Goal: Task Accomplishment & Management: Complete application form

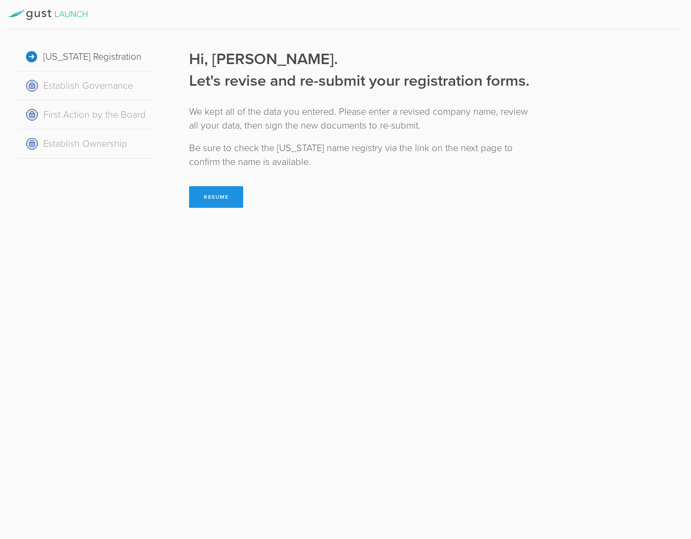
click at [214, 196] on button "Resume" at bounding box center [216, 197] width 54 height 22
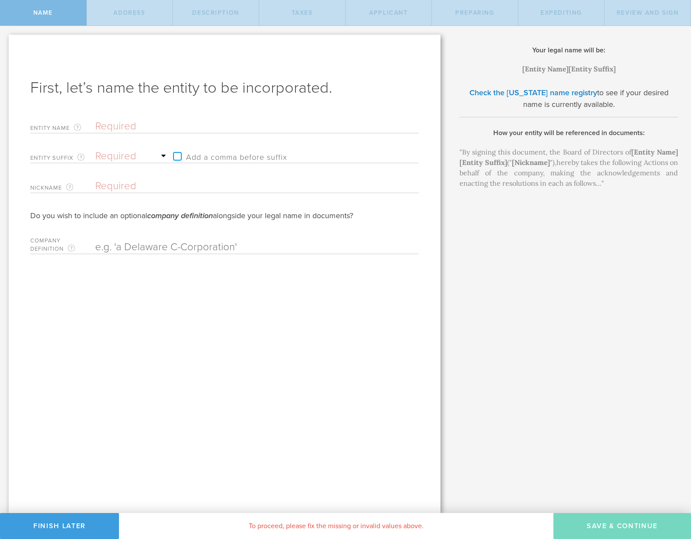
click at [139, 129] on input "text" at bounding box center [241, 126] width 293 height 13
type input "M"
type input "Mo"
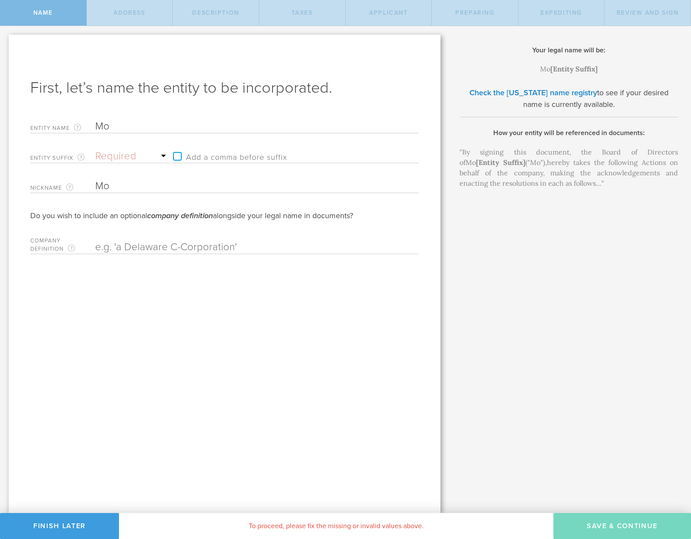
type input "Mom"
type input "Mome"
type input "Momen"
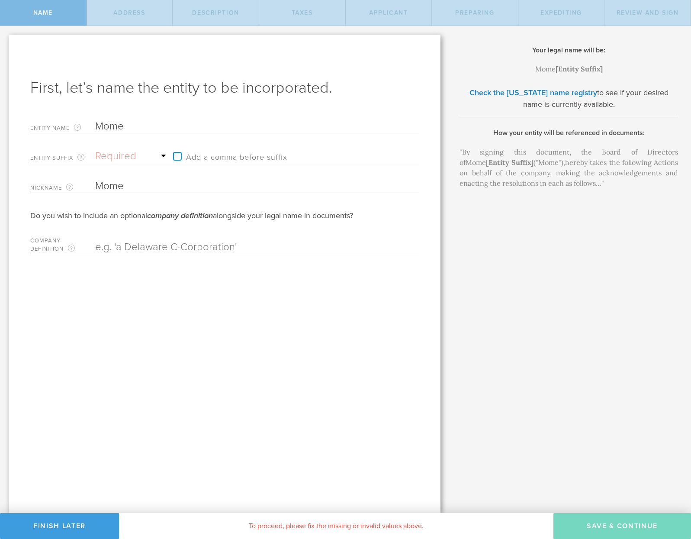
type input "Momen"
type input "Moment"
type input "Momentu"
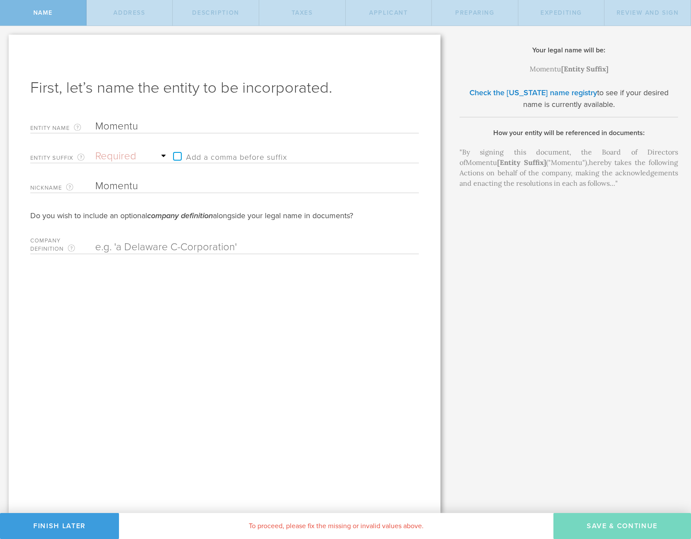
type input "Momentum"
type input "Momentum I"
type input "Momentum In"
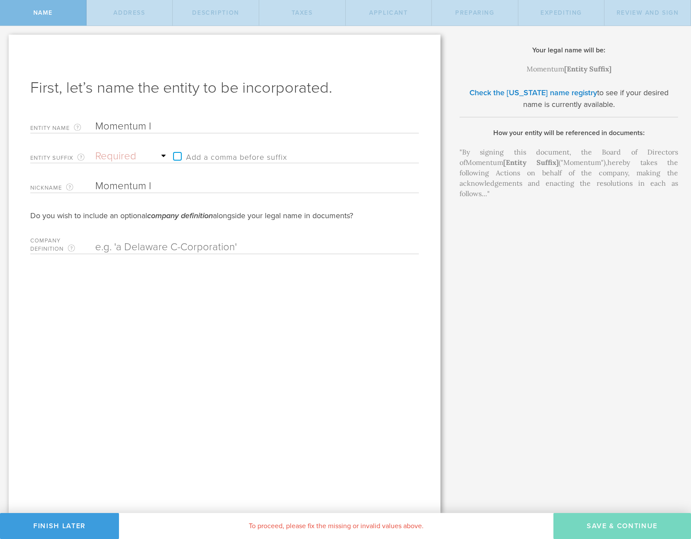
type input "Momentum In"
type input "Momentum Int"
type input "Momentum Inte"
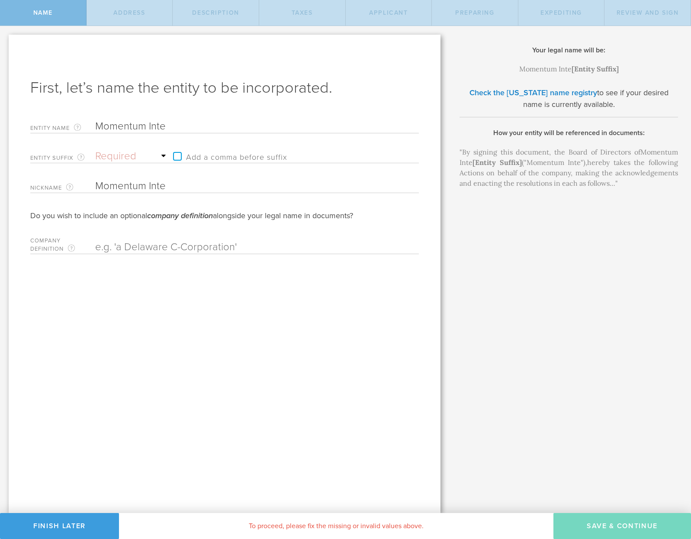
type input "Momentum Intel"
type input "Momentum Intell"
type input "Momentum Intelli"
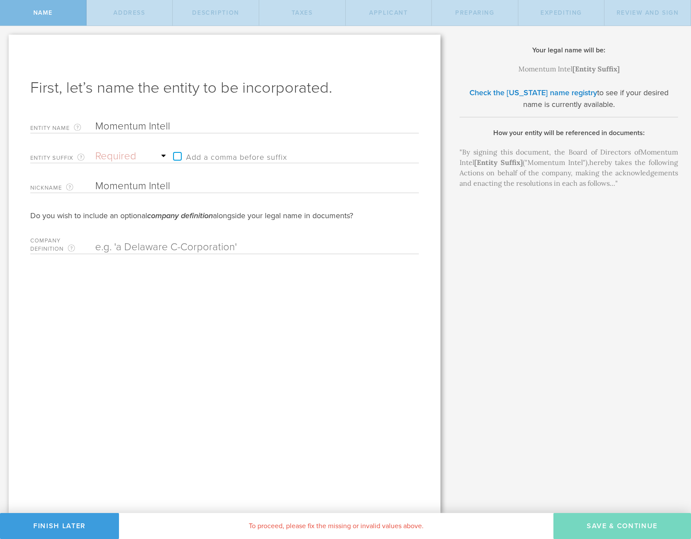
type input "Momentum Intelli"
type input "Momentum Intellig"
type input "Momentum Intellige"
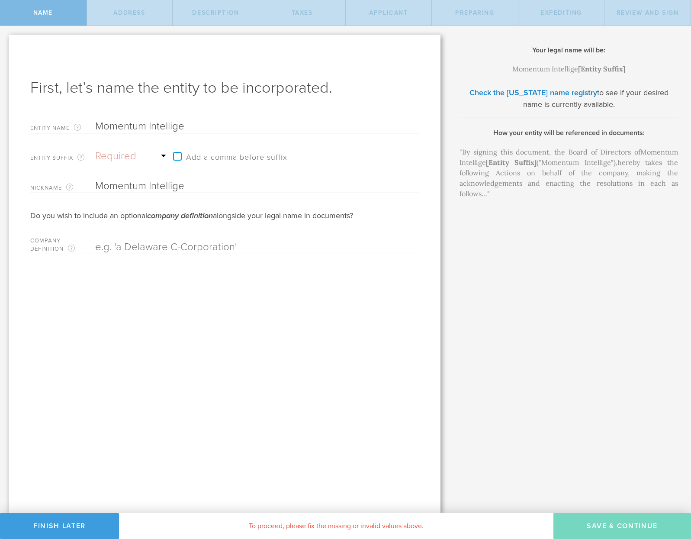
type input "Momentum Intelligen"
type input "Momentum Intelligenc"
type input "Momentum Intelligence"
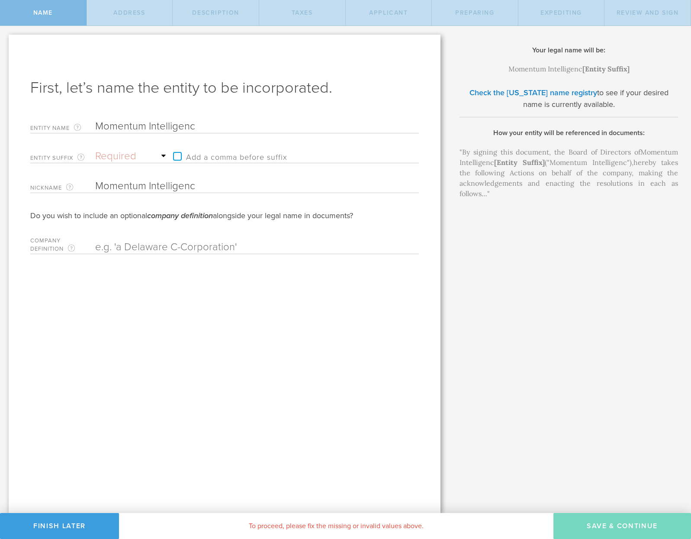
type input "Momentum Intelligence"
click at [125, 157] on select "Required Association Club Co. Company Corp. Corporation Foundation Fund Inc. In…" at bounding box center [132, 156] width 74 height 13
select select "inc."
click at [95, 150] on select "Required Association Club Co. Company Corp. Corporation Foundation Fund Inc. In…" at bounding box center [132, 156] width 74 height 13
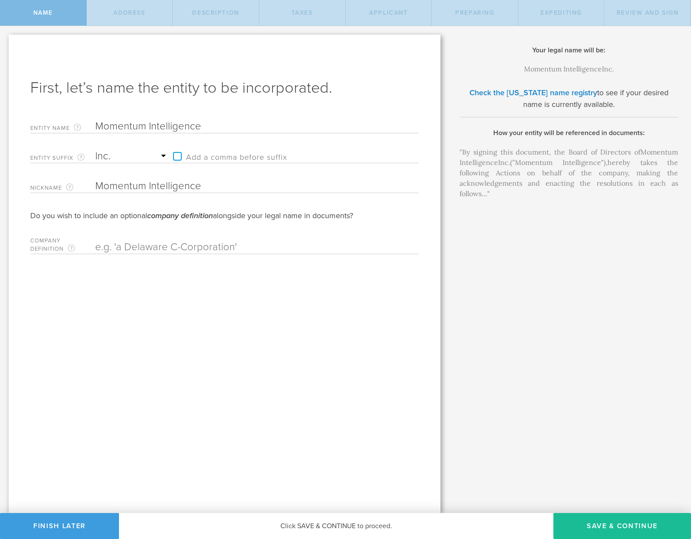
click at [179, 154] on label "Add a comma before suffix" at bounding box center [228, 156] width 119 height 13
click at [179, 154] on input "Add a comma before suffix" at bounding box center [259, 151] width 181 height 13
checkbox input "true"
click at [611, 521] on button "Save & Continue" at bounding box center [622, 526] width 138 height 26
type input "102 Eagle Fjord"
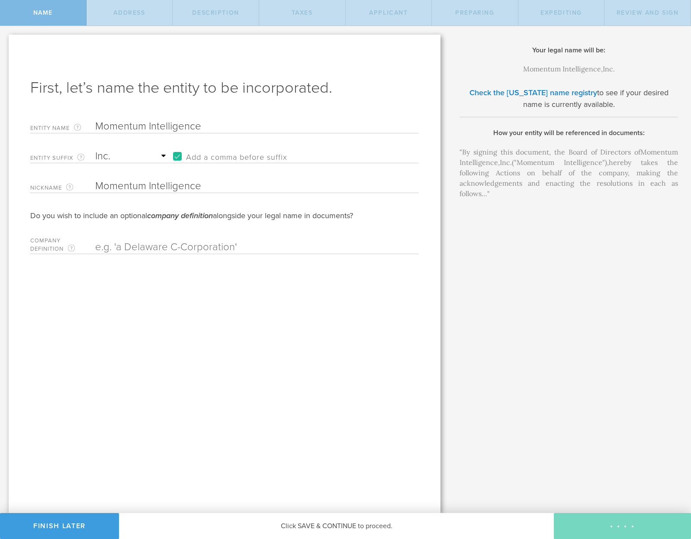
type input "Unit C"
type input "Bozeman"
select select "MT"
type input "59715"
checkbox input "true"
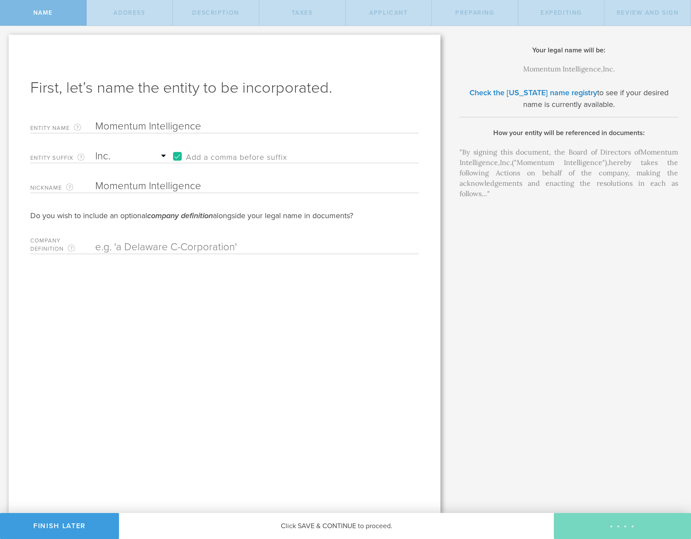
type input "[GEOGRAPHIC_DATA]"
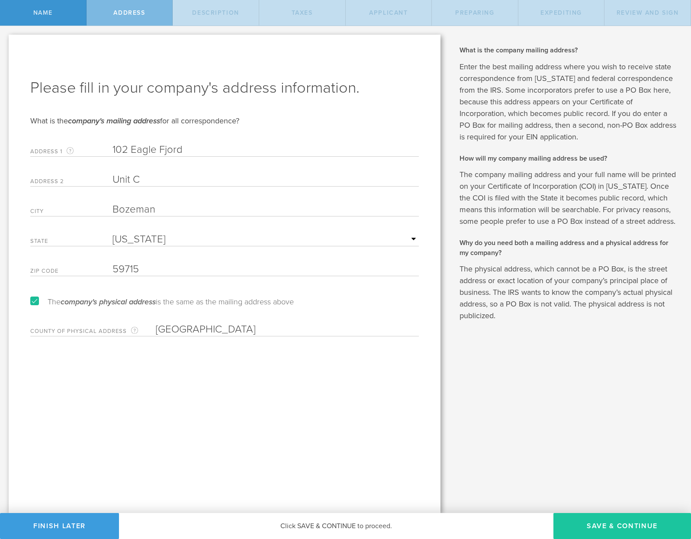
click at [611, 520] on button "Save & Continue" at bounding box center [622, 526] width 138 height 26
select select "other"
type input "Software as a service"
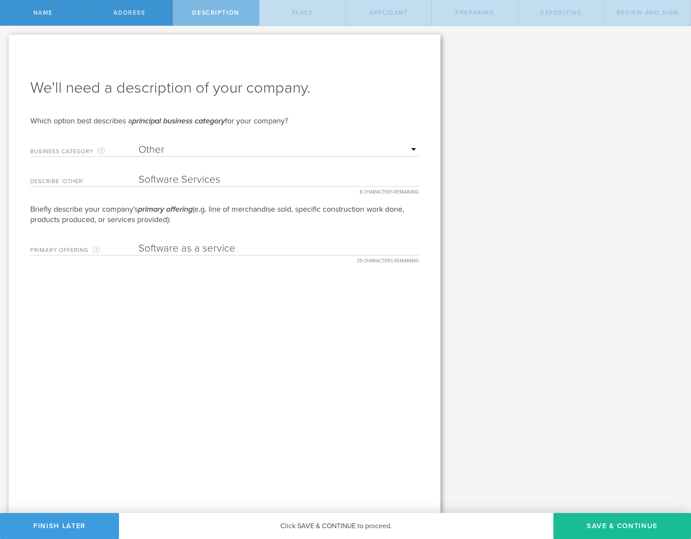
click at [611, 520] on button "Save & Continue" at bounding box center [622, 526] width 138 height 26
type input "4"
select select "false"
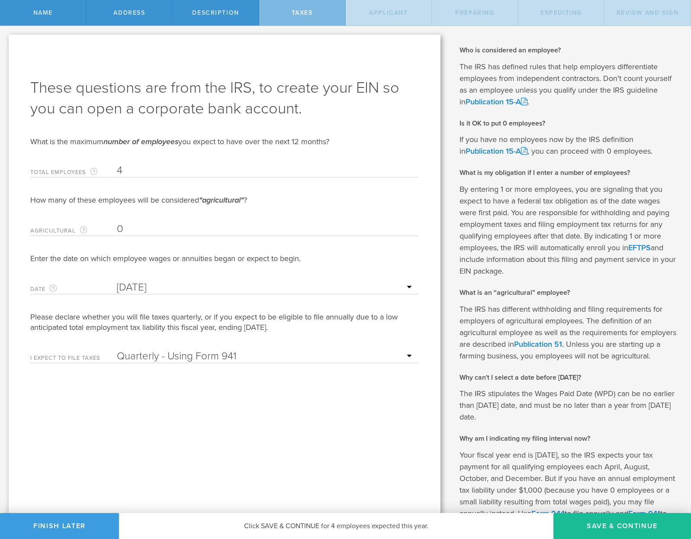
click at [611, 520] on button "Save & Continue" at bounding box center [622, 526] width 138 height 26
type input "[PERSON_NAME] [PERSON_NAME]"
type input "CEO"
type input "[PHONE_NUMBER]"
radio input "true"
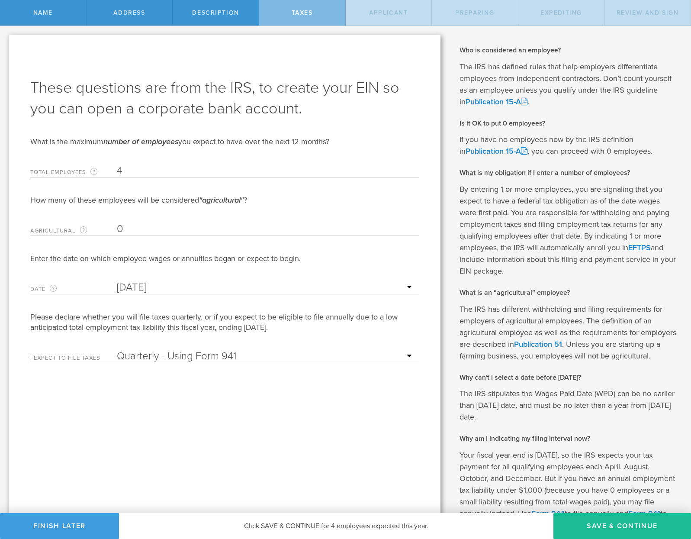
select select "US"
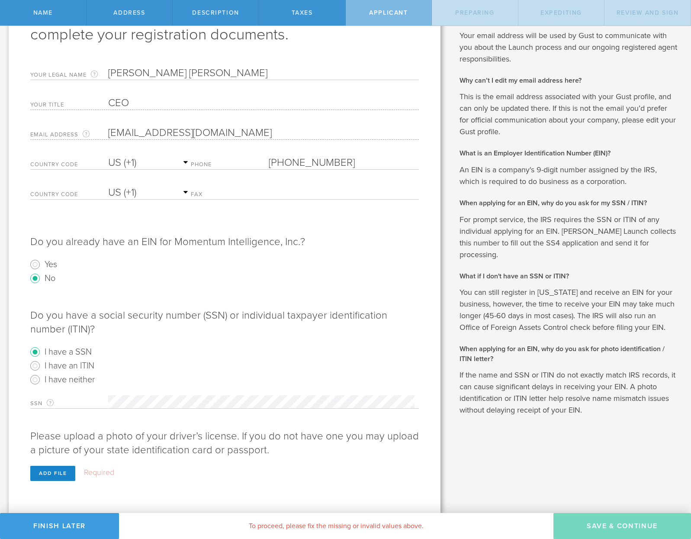
scroll to position [74, 0]
click at [52, 470] on div "Add file" at bounding box center [52, 472] width 45 height 15
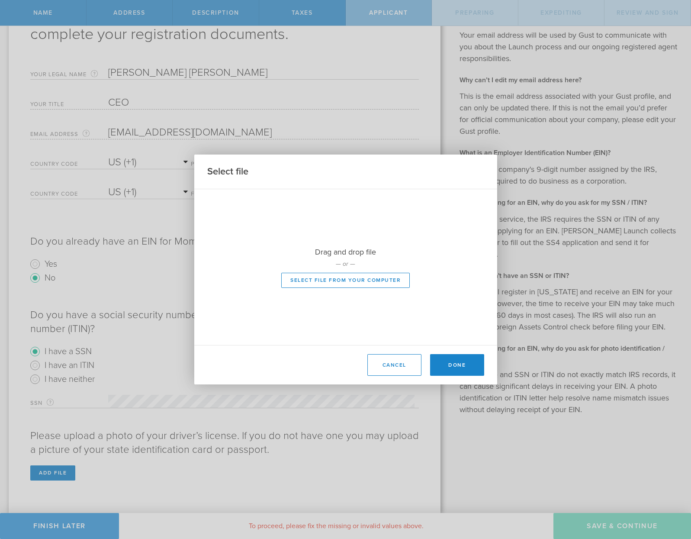
scroll to position [59, 0]
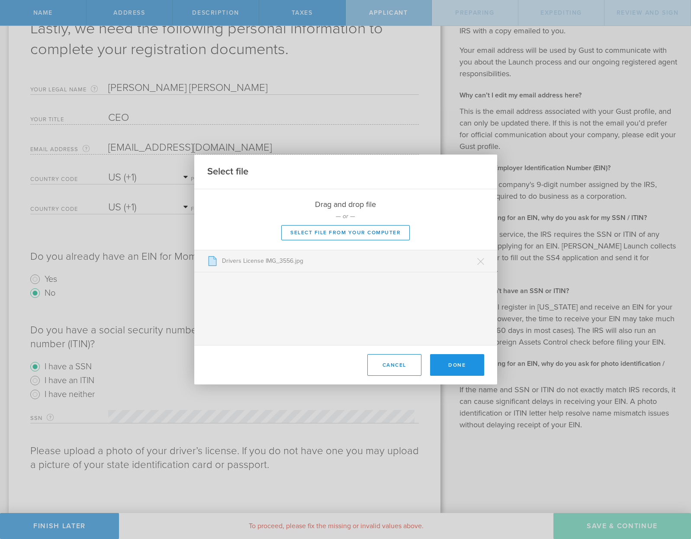
click at [458, 358] on button "Done" at bounding box center [457, 365] width 54 height 22
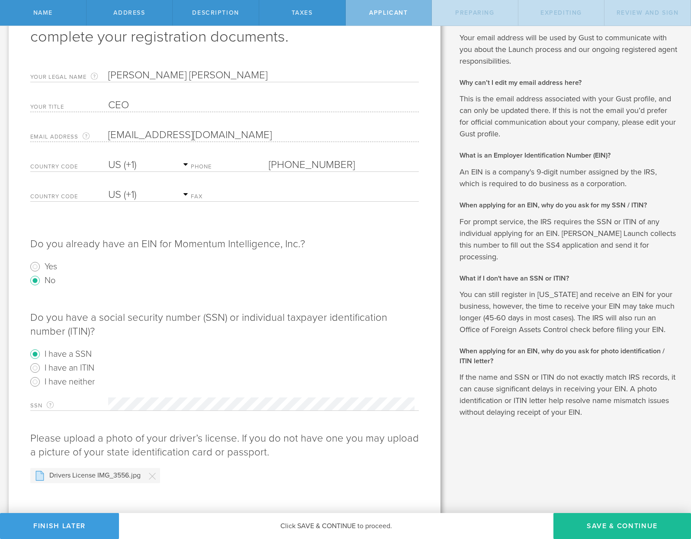
scroll to position [79, 0]
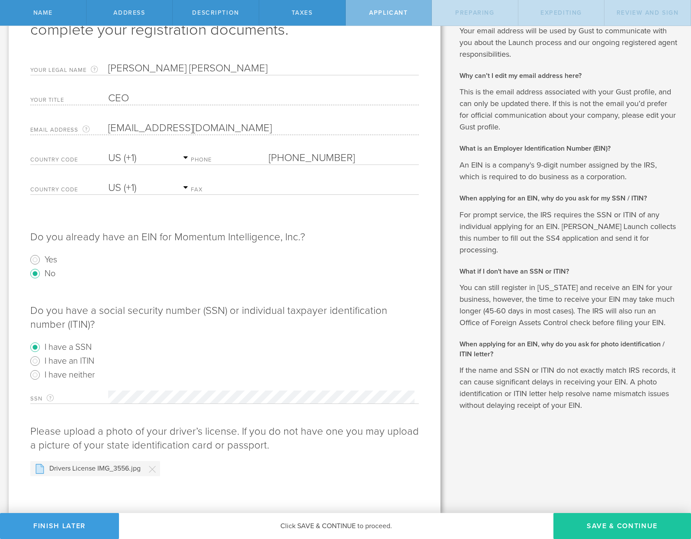
click at [596, 518] on button "Save & Continue" at bounding box center [622, 526] width 138 height 26
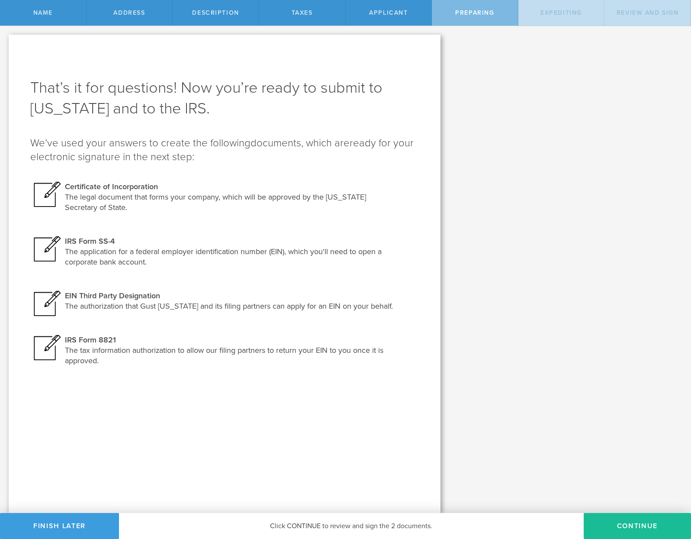
click at [596, 518] on button "Continue" at bounding box center [637, 526] width 107 height 26
